Goal: Navigation & Orientation: Find specific page/section

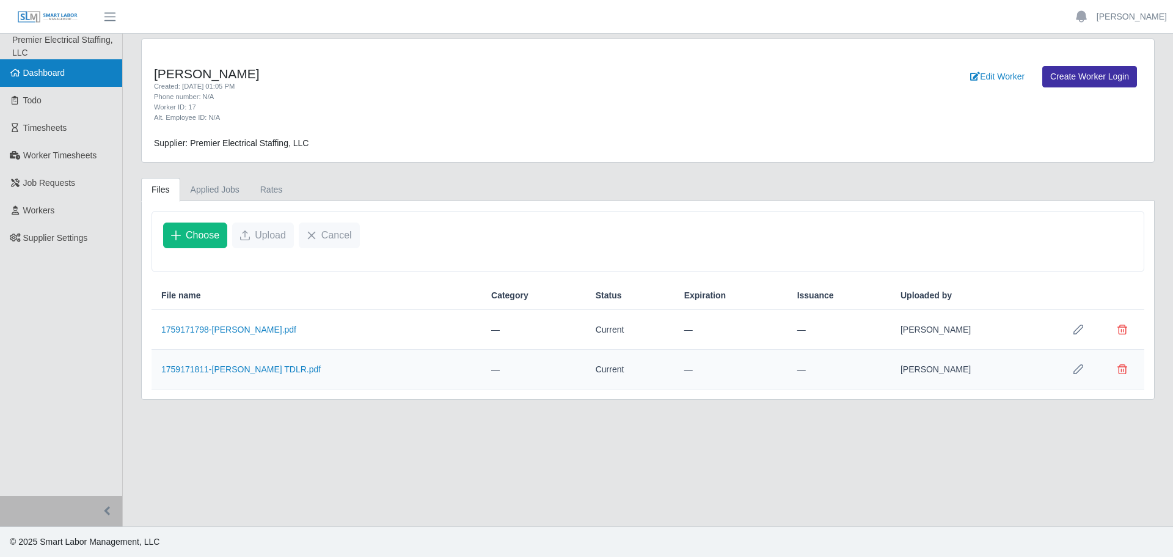
click at [76, 71] on link "Dashboard" at bounding box center [61, 72] width 122 height 27
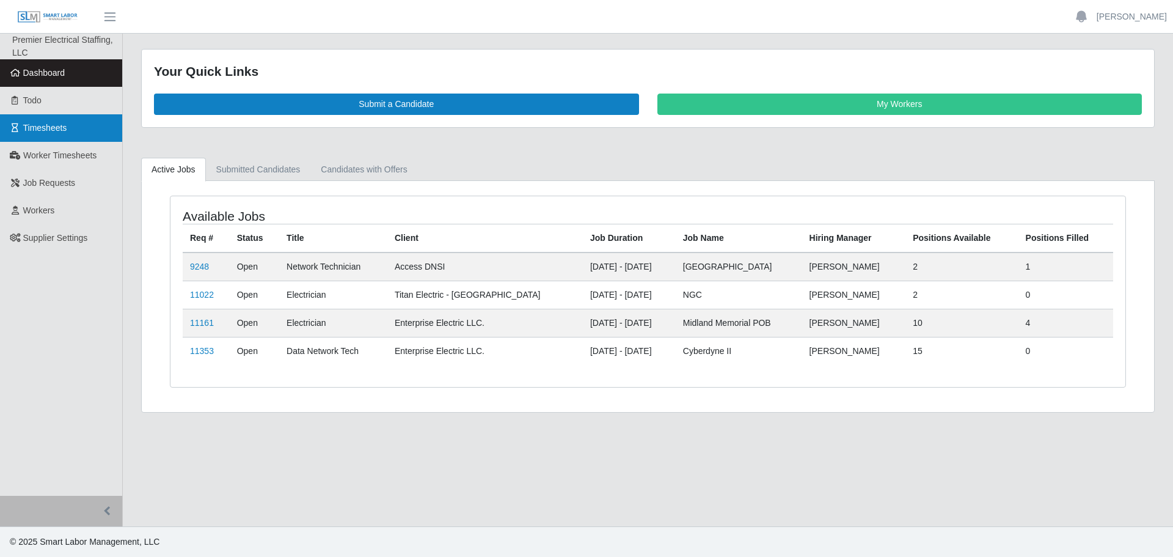
click at [52, 123] on span "Timesheets" at bounding box center [45, 128] width 44 height 10
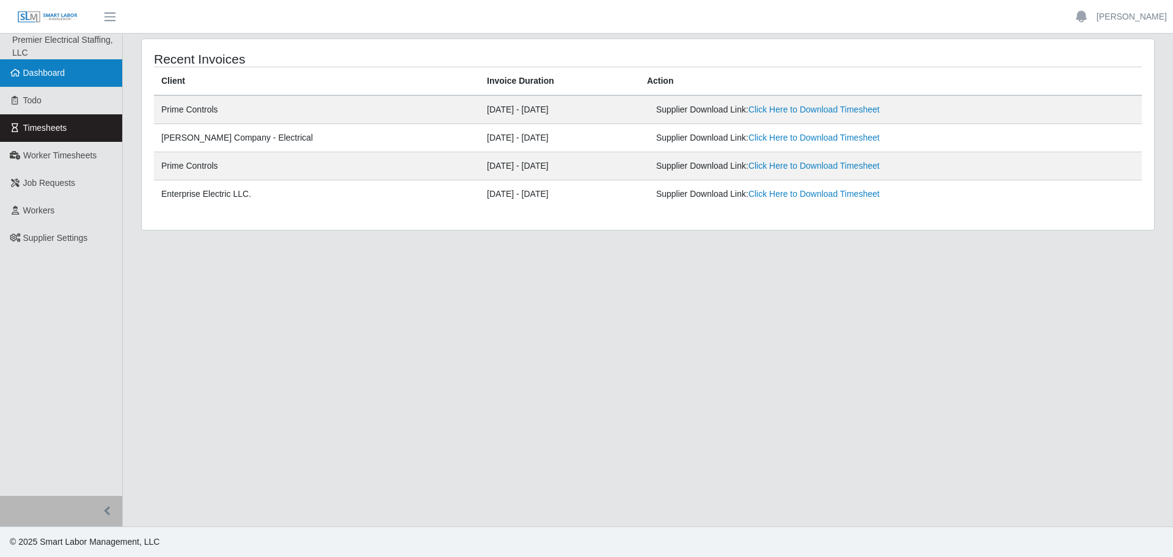
click at [54, 77] on span "Dashboard" at bounding box center [44, 73] width 42 height 10
